Goal: Task Accomplishment & Management: Complete application form

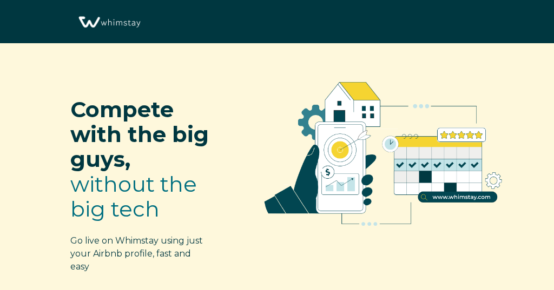
select select "GB"
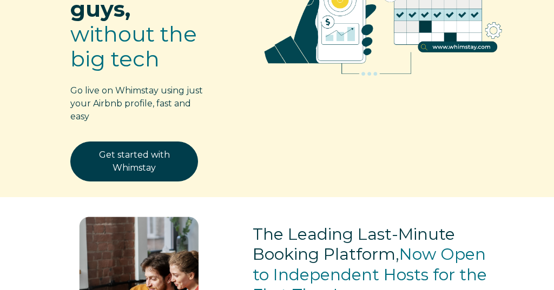
scroll to position [178, 0]
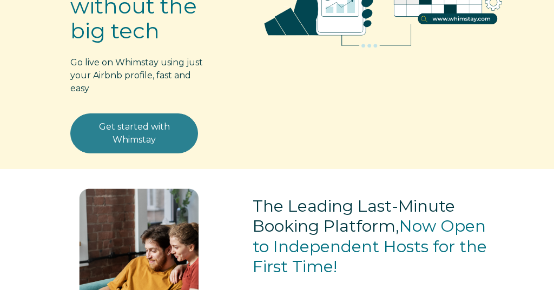
click at [157, 126] on link "Get started with Whimstay" at bounding box center [134, 134] width 128 height 40
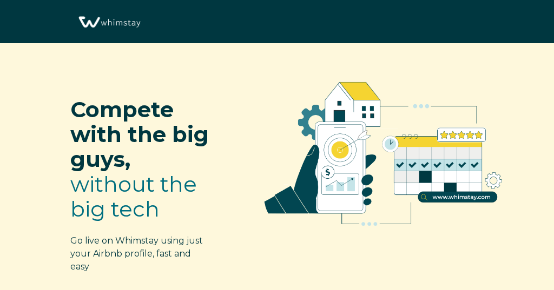
scroll to position [1299, 0]
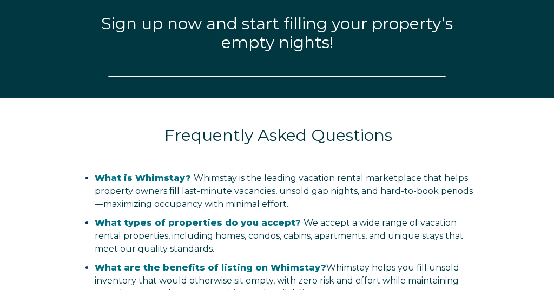
select select "GB"
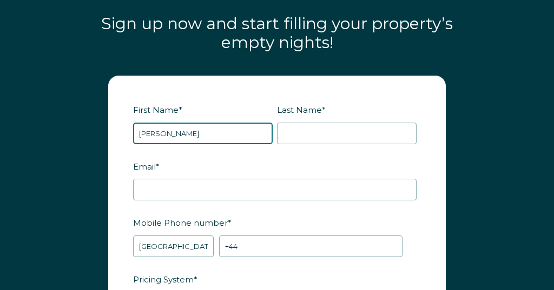
type input "david"
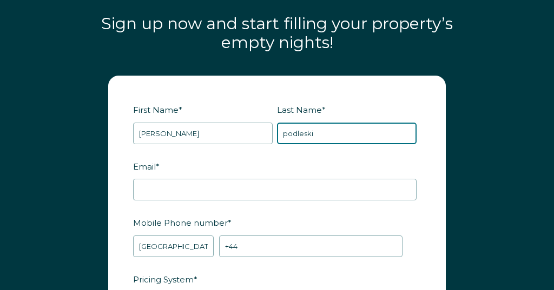
type input "podleski"
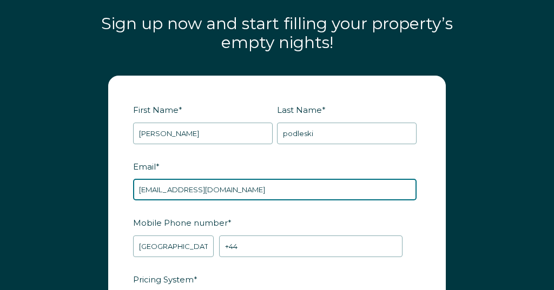
type input "garrisondevelopment@gmail.com"
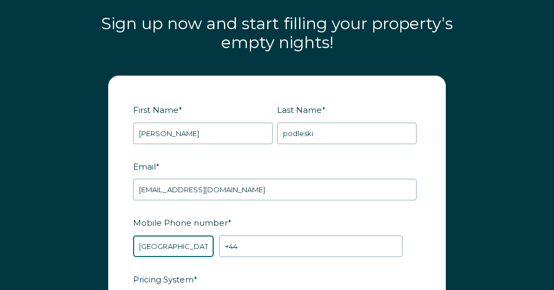
select select "US"
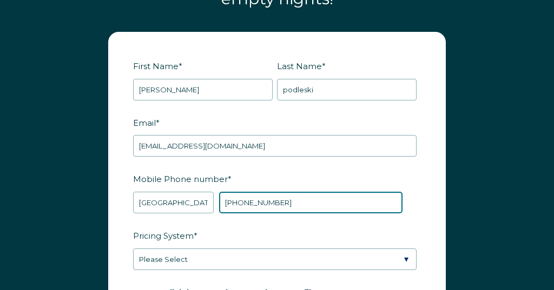
scroll to position [1353, 0]
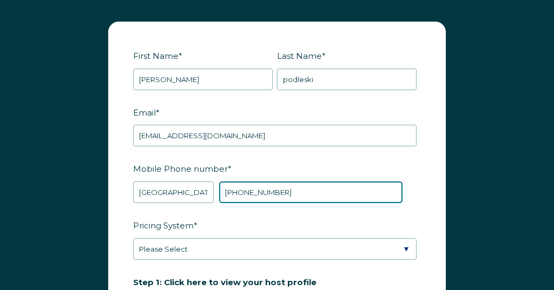
type input "+1 3108013324"
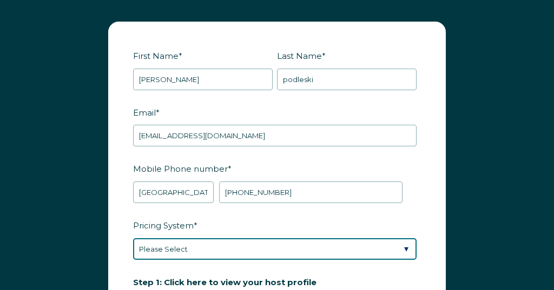
select select "Manual"
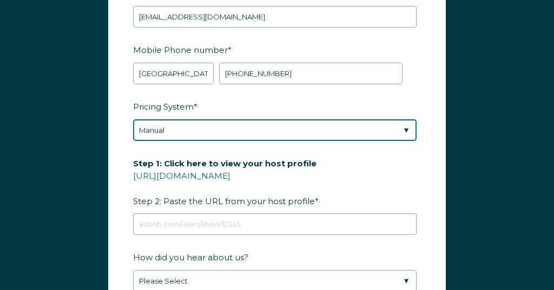
scroll to position [1476, 0]
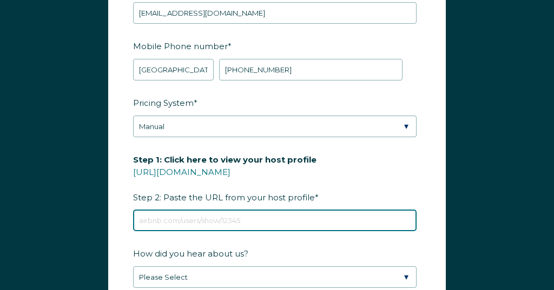
click at [294, 210] on input "Step 1: Click here to view your host profile https://www.airbnb.com/users/show/…" at bounding box center [274, 221] width 283 height 22
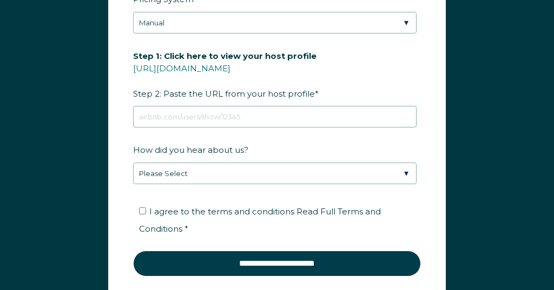
scroll to position [1591, 0]
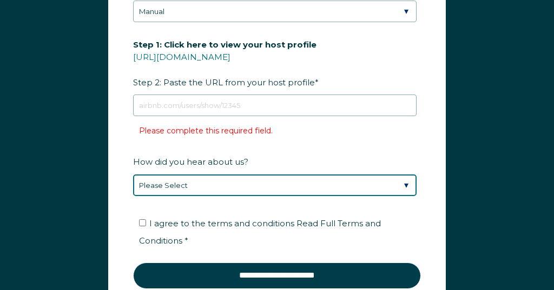
select select "Other"
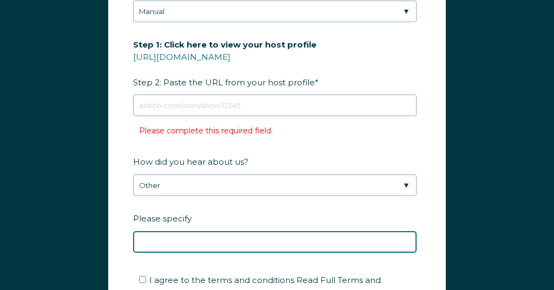
click at [208, 231] on input "Please specify" at bounding box center [274, 242] width 283 height 22
type input "tube"
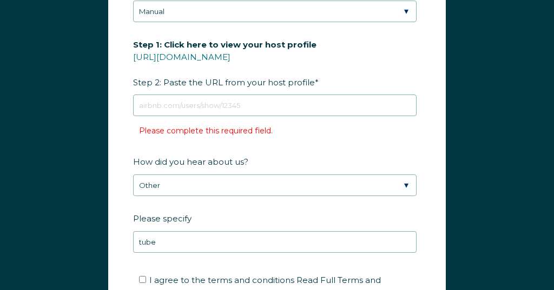
drag, startPoint x: 208, startPoint y: 230, endPoint x: 277, endPoint y: 207, distance: 73.2
click at [277, 209] on label "Please specify" at bounding box center [277, 218] width 288 height 19
click at [277, 231] on input "tube" at bounding box center [274, 242] width 283 height 22
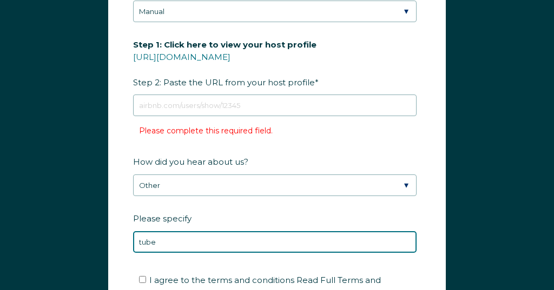
scroll to position [1624, 0]
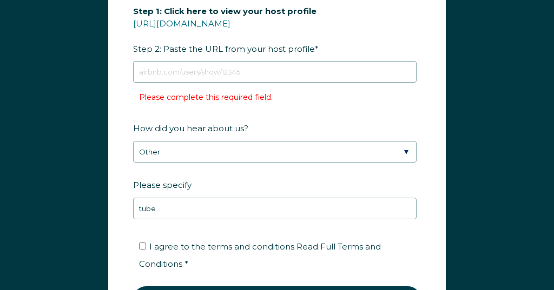
click at [140, 243] on input "I agree to the terms and conditions Read Full Terms and Conditions *" at bounding box center [142, 246] width 7 height 7
checkbox input "true"
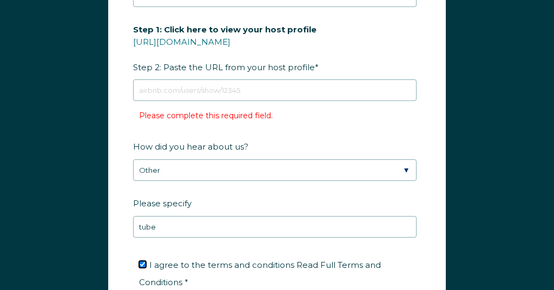
scroll to position [1577, 0]
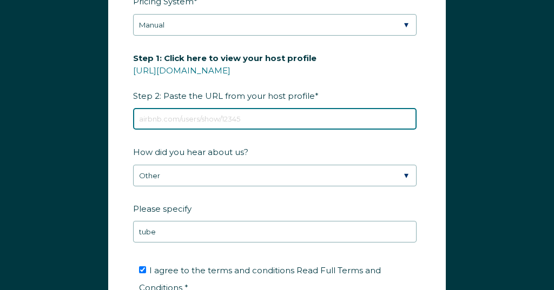
click at [262, 112] on input "Step 1: Click here to view your host profile https://www.airbnb.com/users/show/…" at bounding box center [274, 119] width 283 height 22
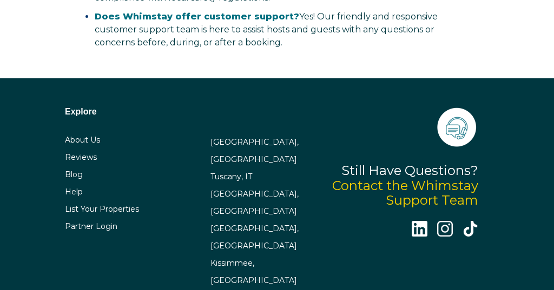
scroll to position [2416, 0]
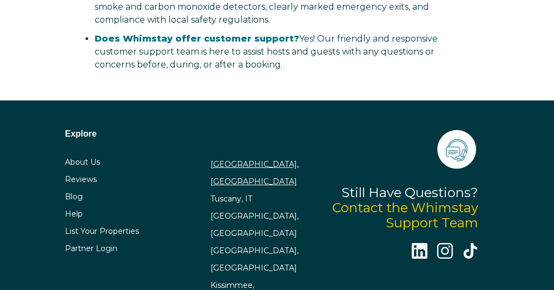
click at [235, 136] on span "London, UK Tuscany, IT San Diego, CA Los Angeles, CA Kissimmee, FL New Orleans,…" at bounding box center [258, 237] width 97 height 218
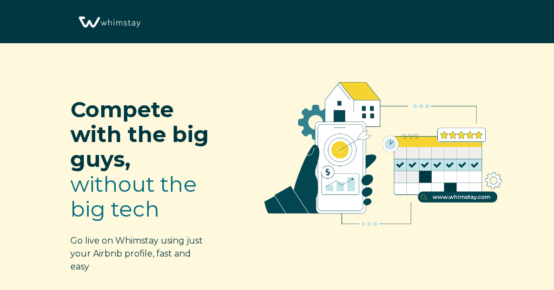
scroll to position [0, 0]
click at [125, 25] on img at bounding box center [109, 22] width 67 height 34
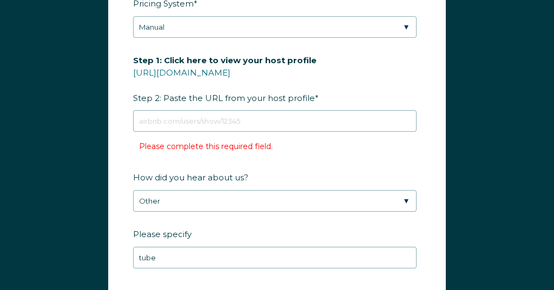
scroll to position [1576, 0]
